Goal: Transaction & Acquisition: Purchase product/service

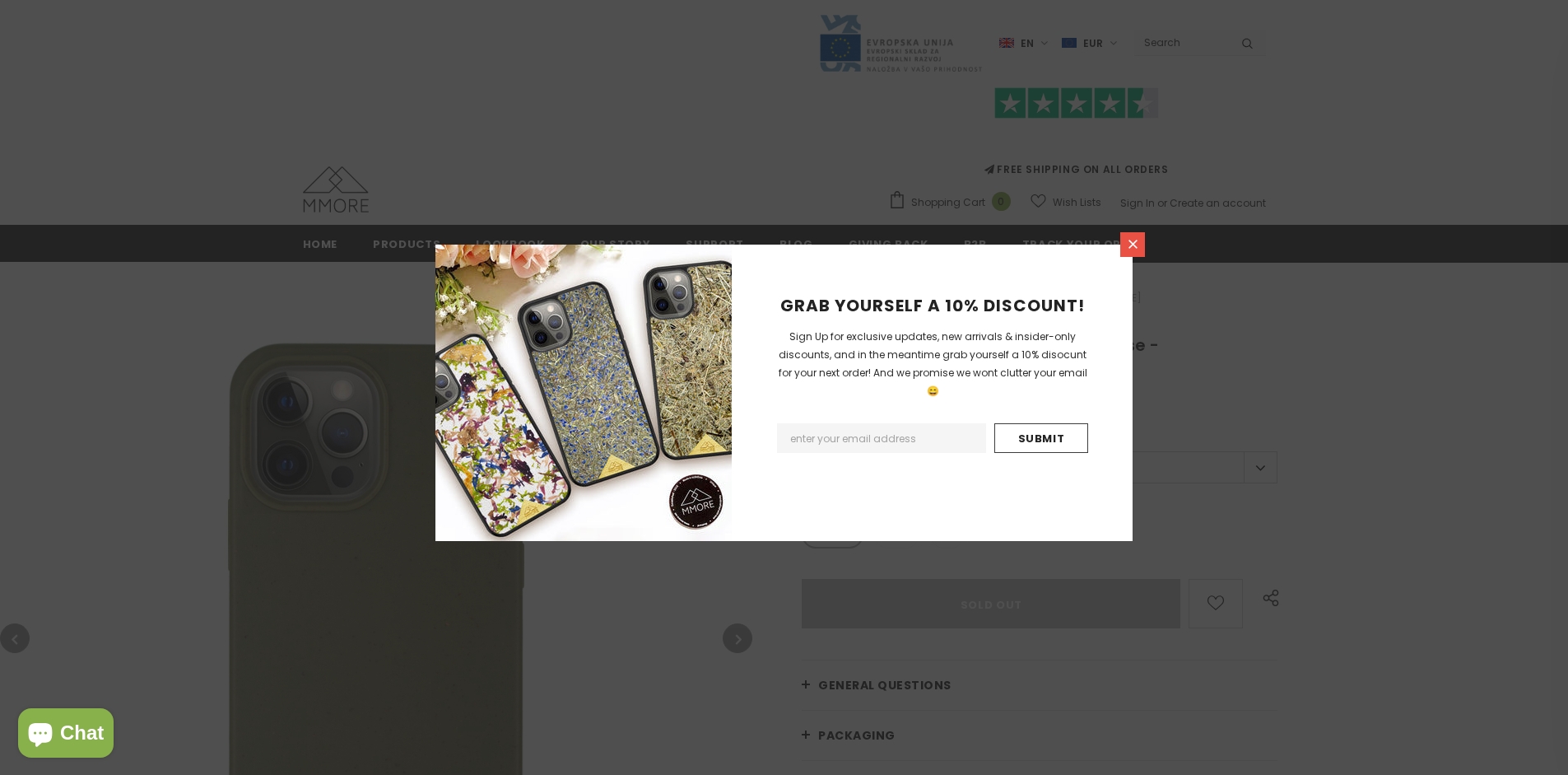
click at [1133, 244] on icon at bounding box center [1133, 244] width 9 height 9
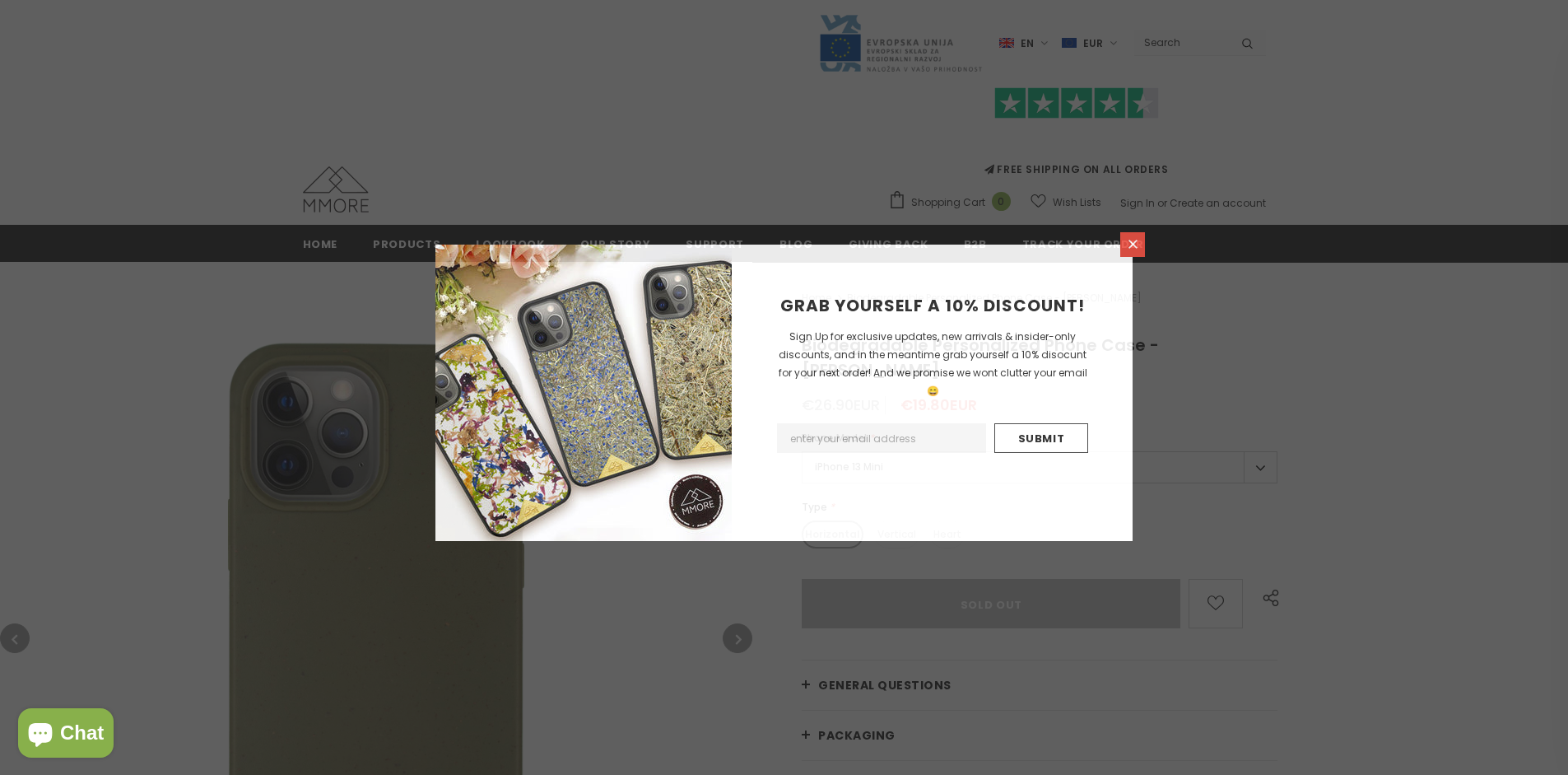
click at [1133, 244] on icon at bounding box center [1133, 244] width 9 height 9
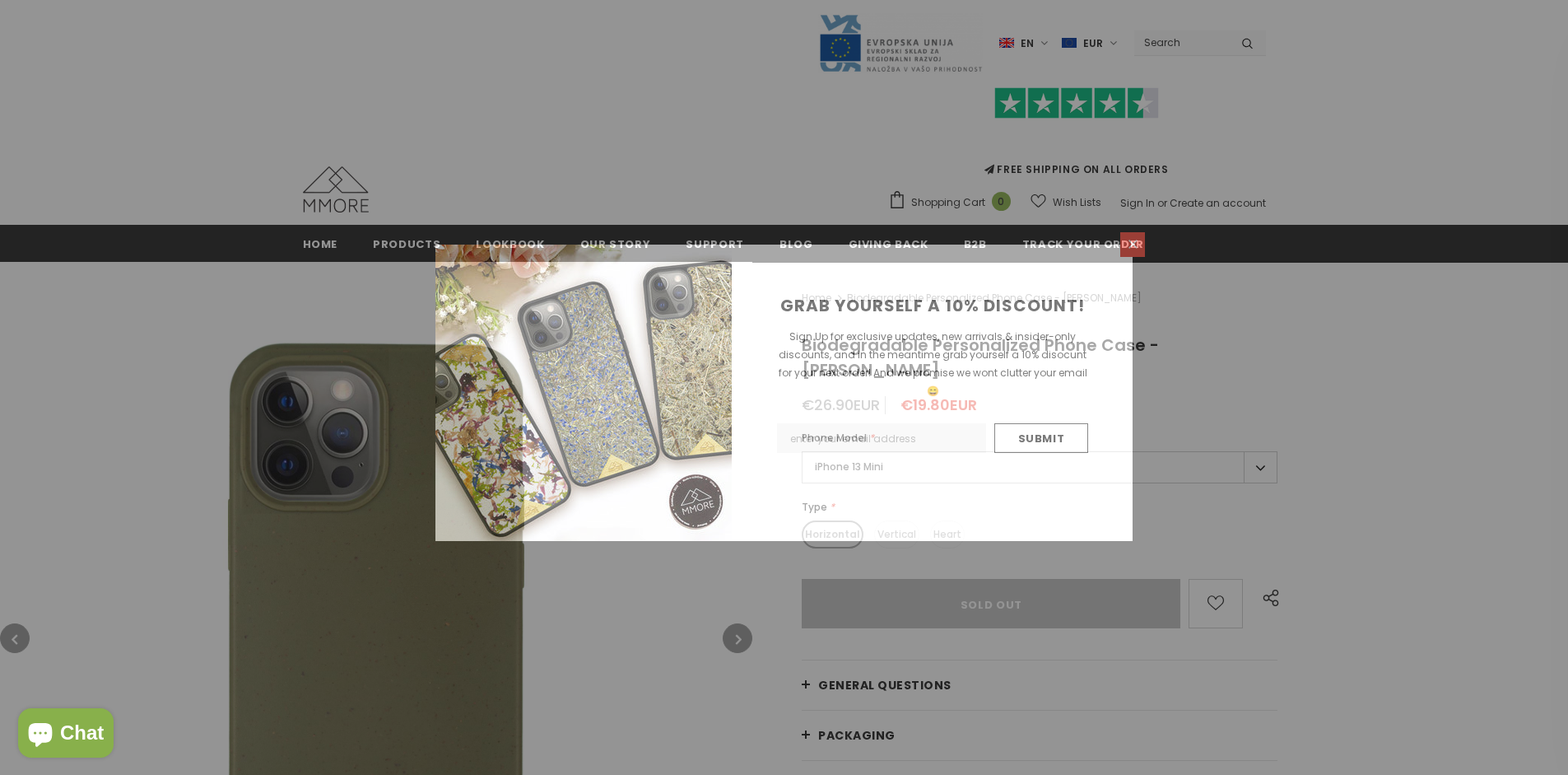
click at [1133, 244] on icon at bounding box center [1133, 244] width 9 height 9
